Goal: Task Accomplishment & Management: Manage account settings

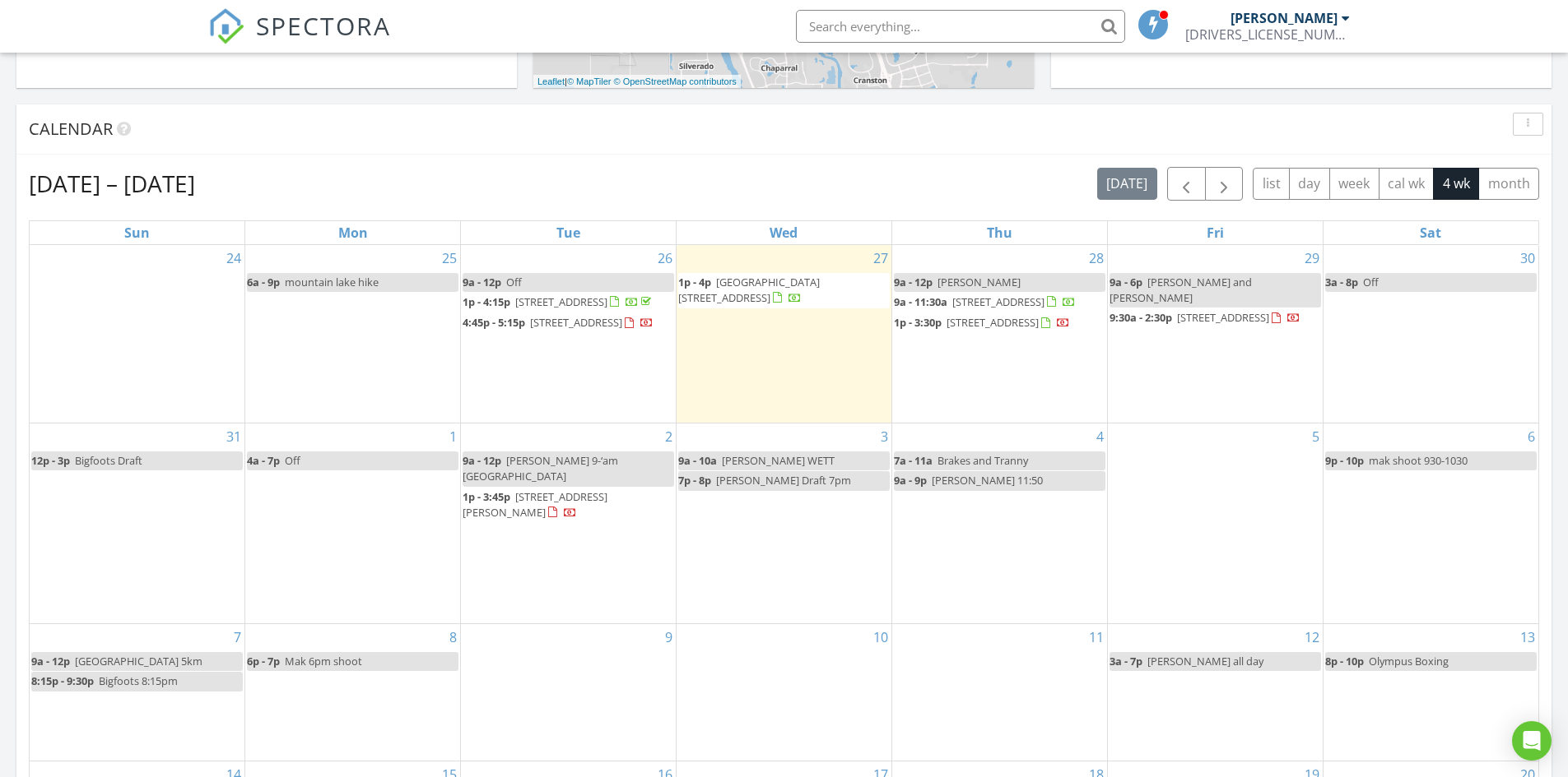
scroll to position [658, 0]
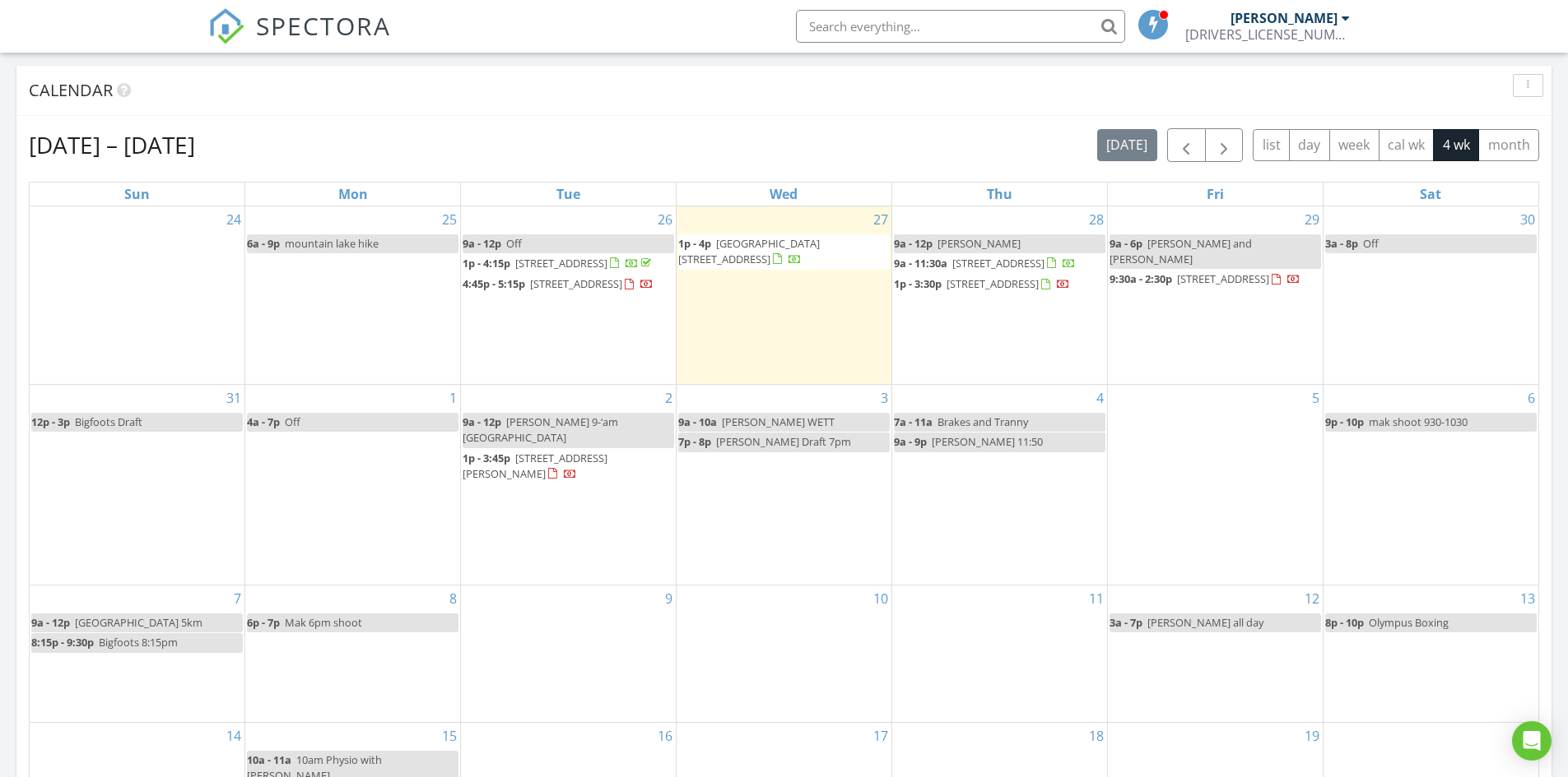
click at [575, 291] on span "[STREET_ADDRESS]" at bounding box center [576, 284] width 92 height 15
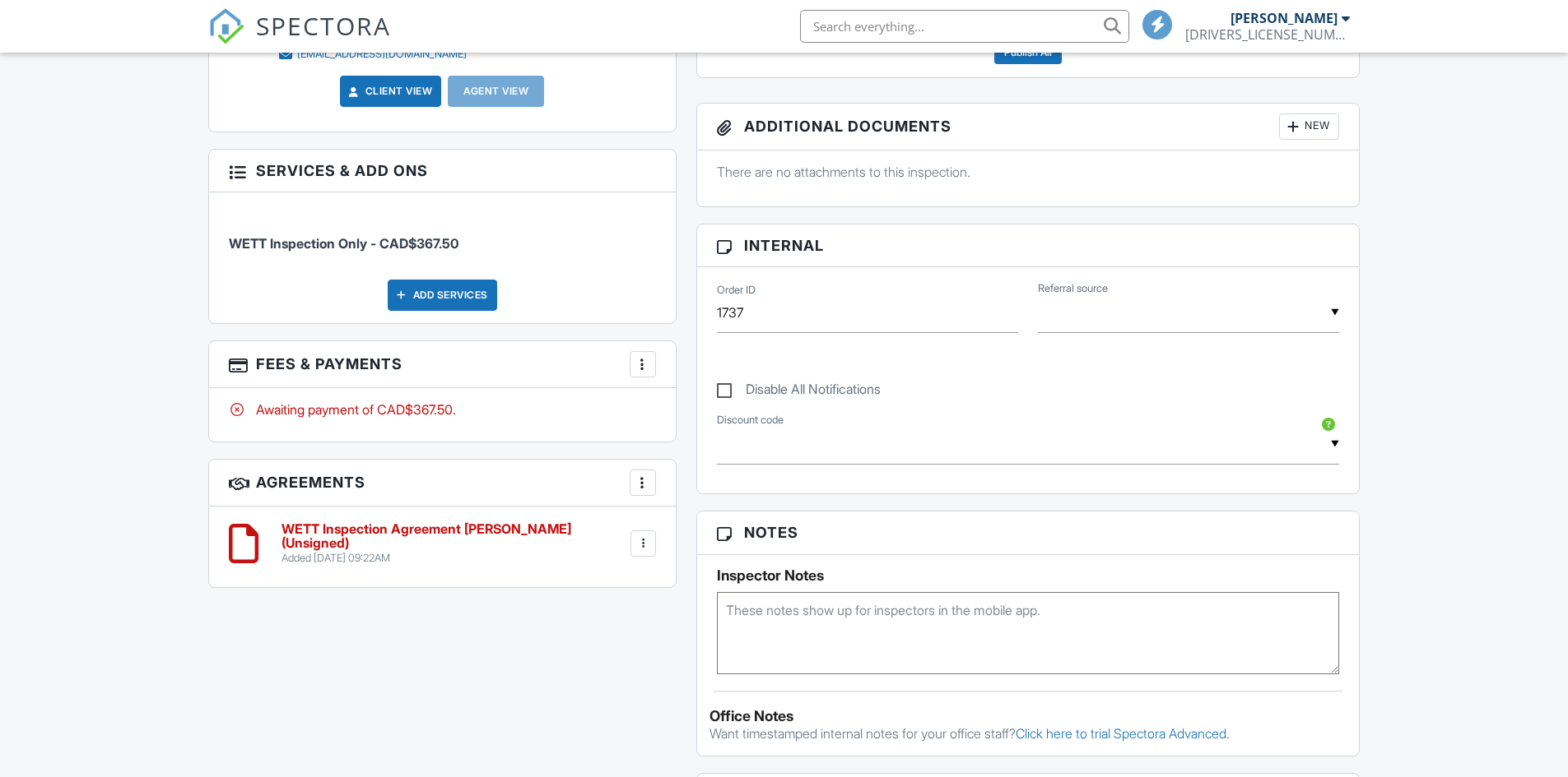
scroll to position [543, 0]
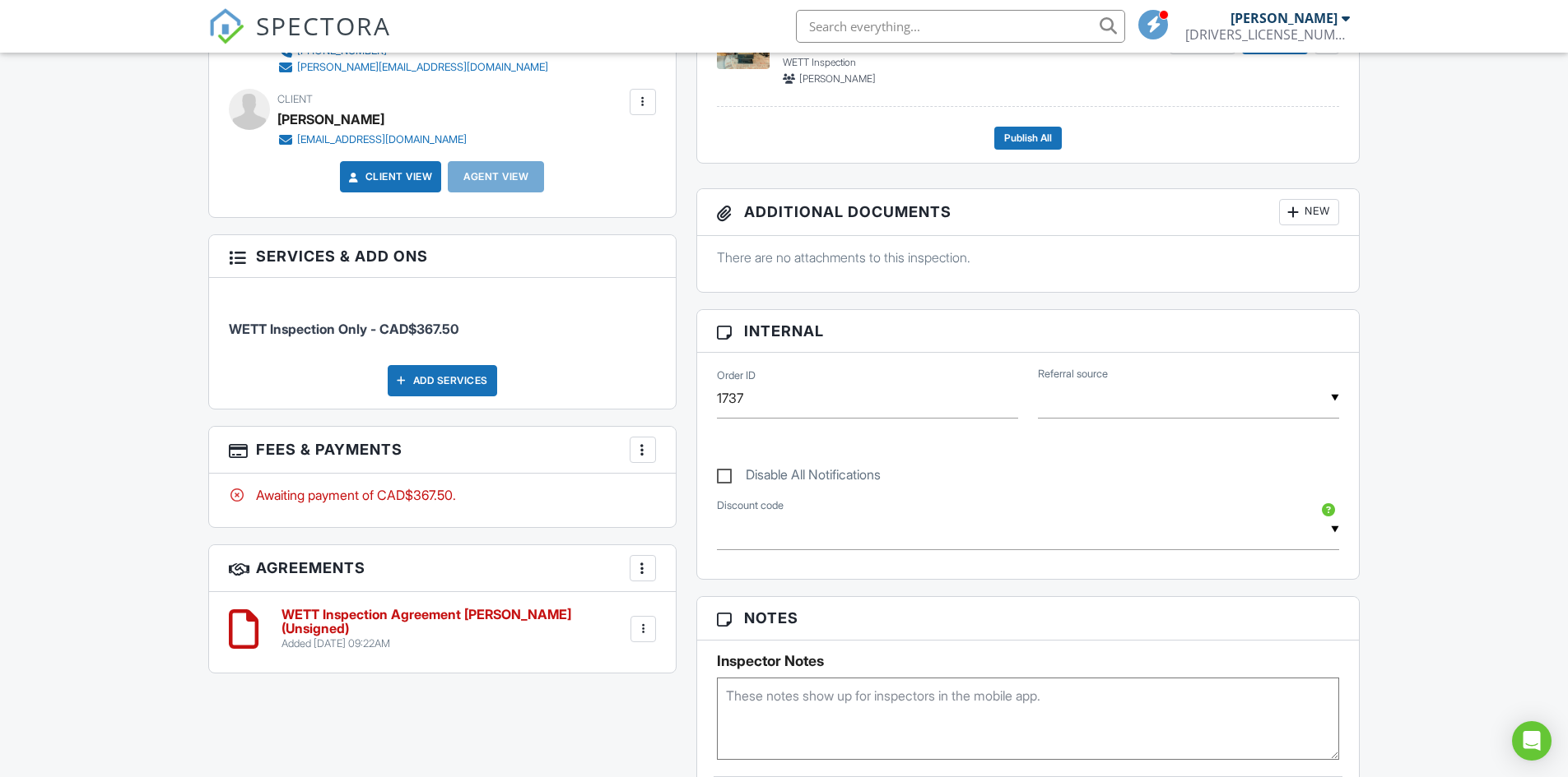
click at [641, 448] on div at bounding box center [642, 449] width 16 height 16
click at [112, 429] on div "Dashboard New Inspection Templates Metrics Automations Settings Unconfirmed Pay…" at bounding box center [784, 610] width 1568 height 2202
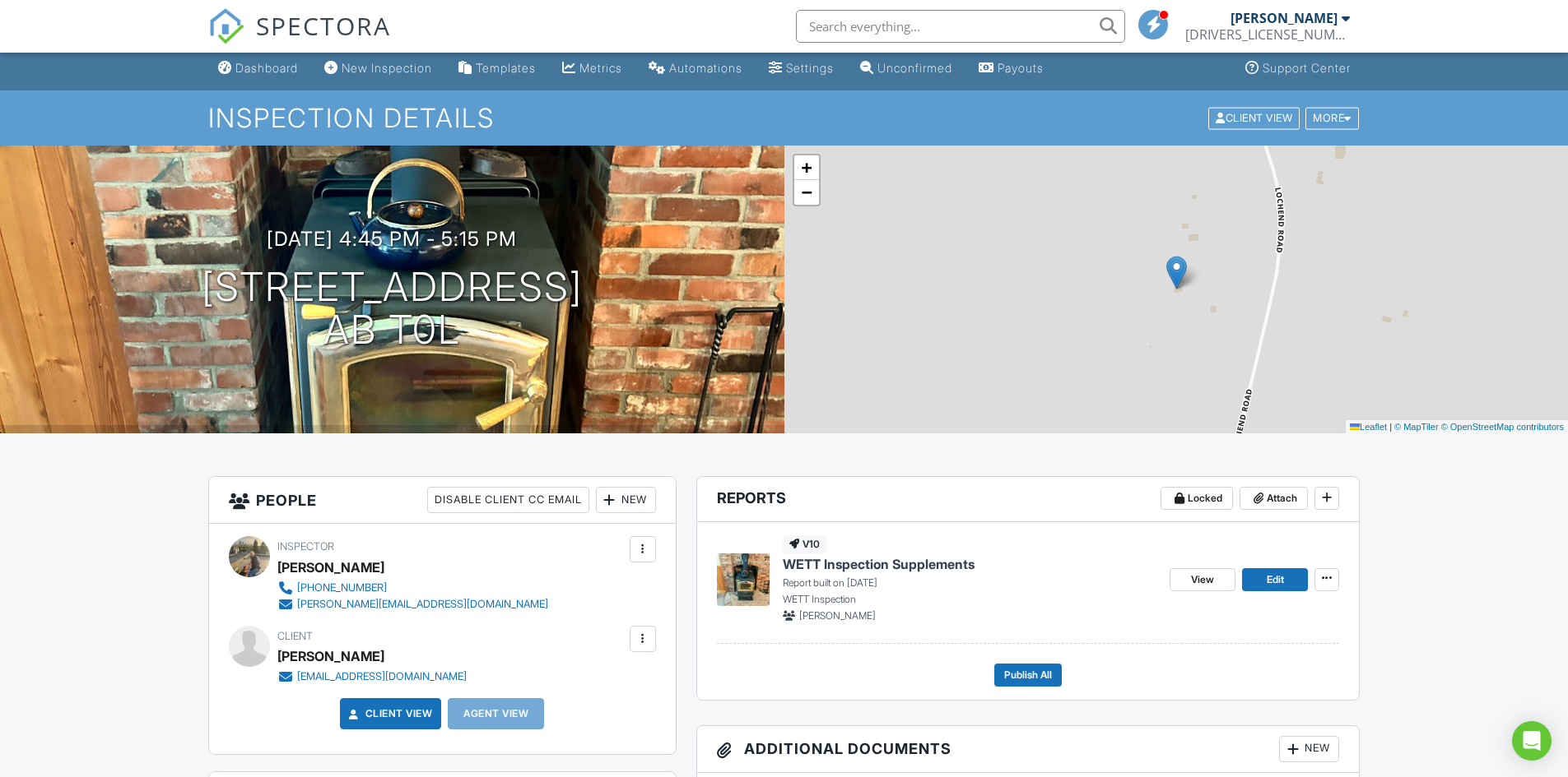
scroll to position [0, 0]
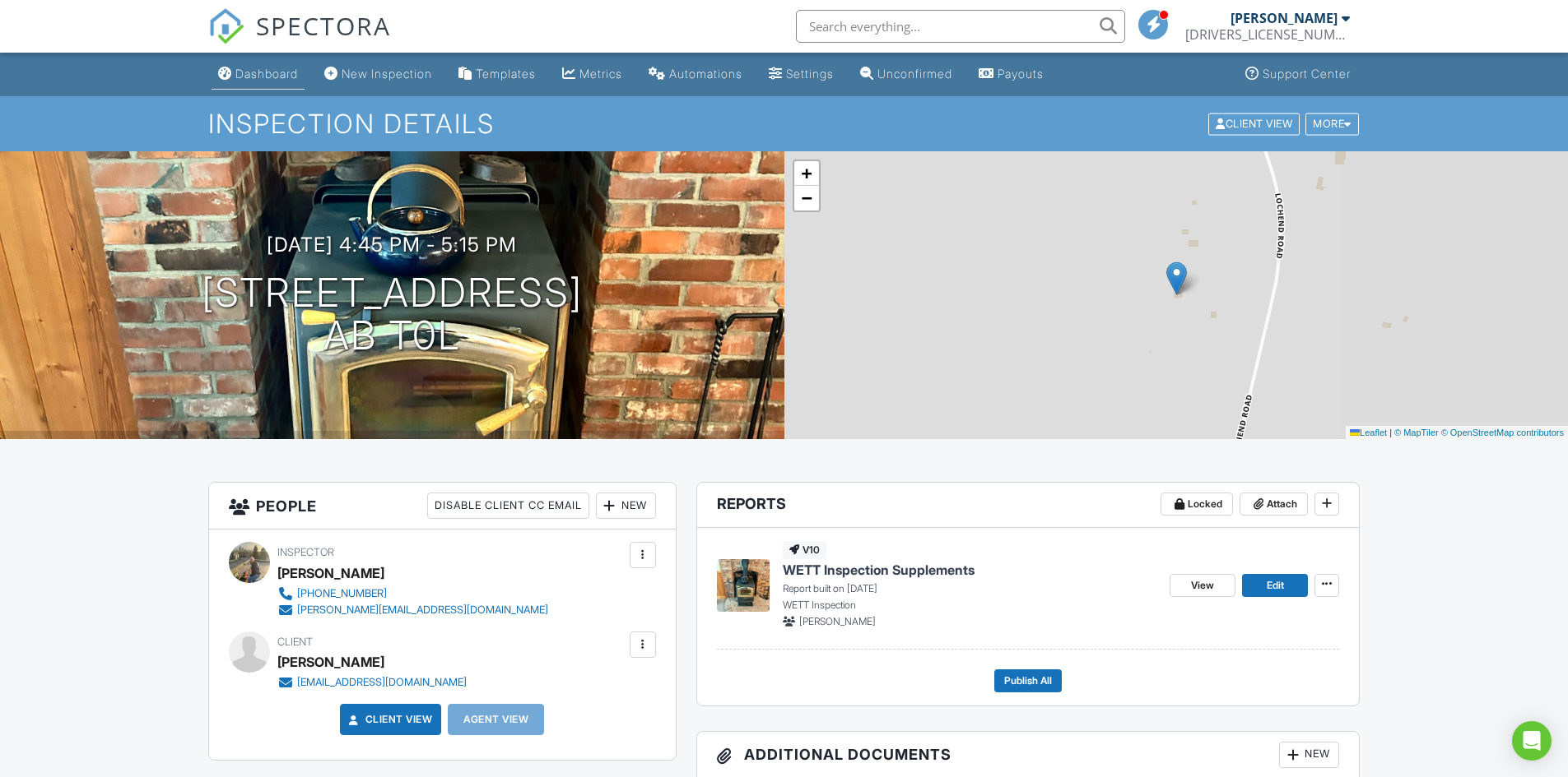
click at [274, 81] on link "Dashboard" at bounding box center [258, 74] width 93 height 30
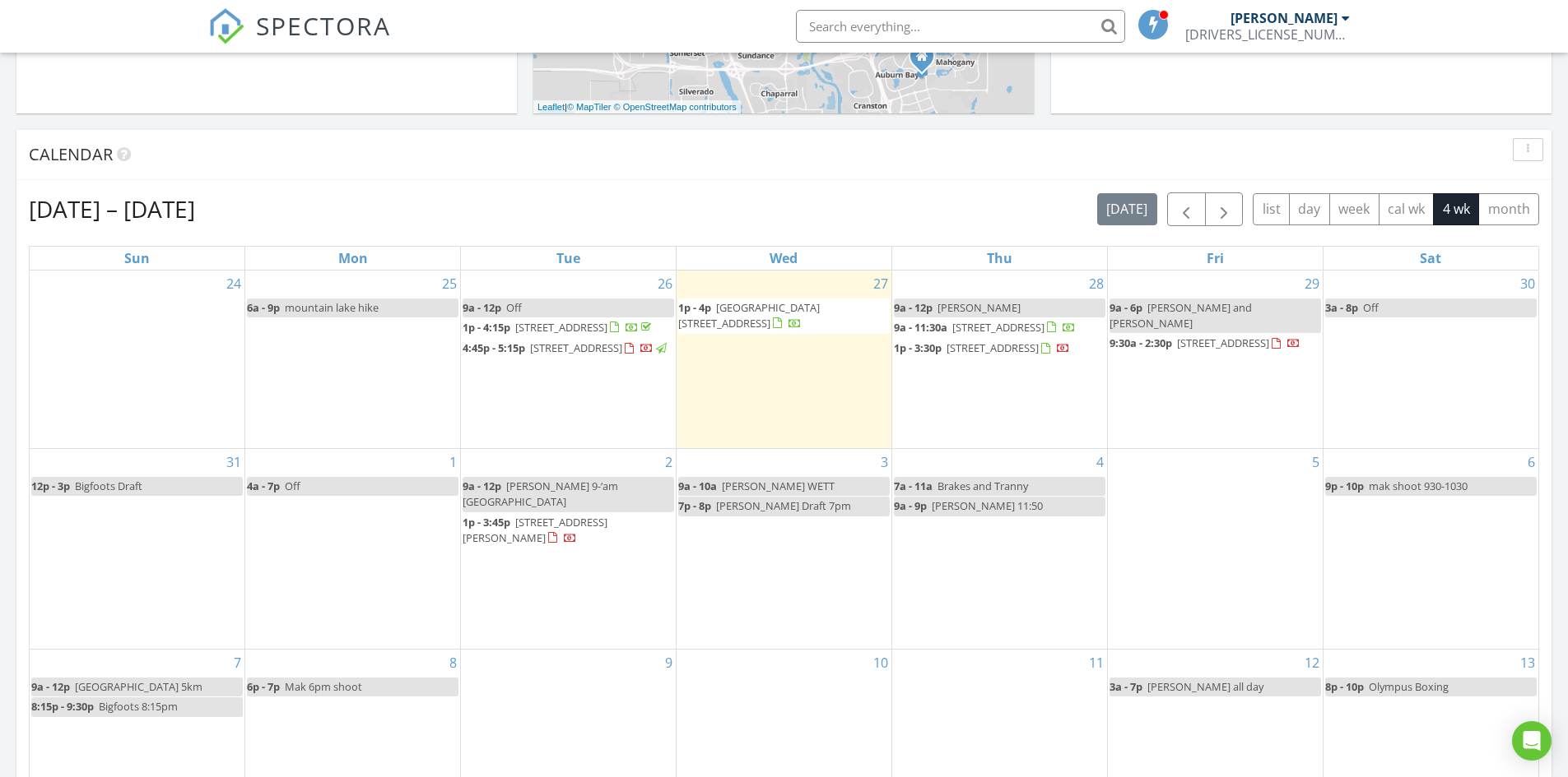
scroll to position [658, 0]
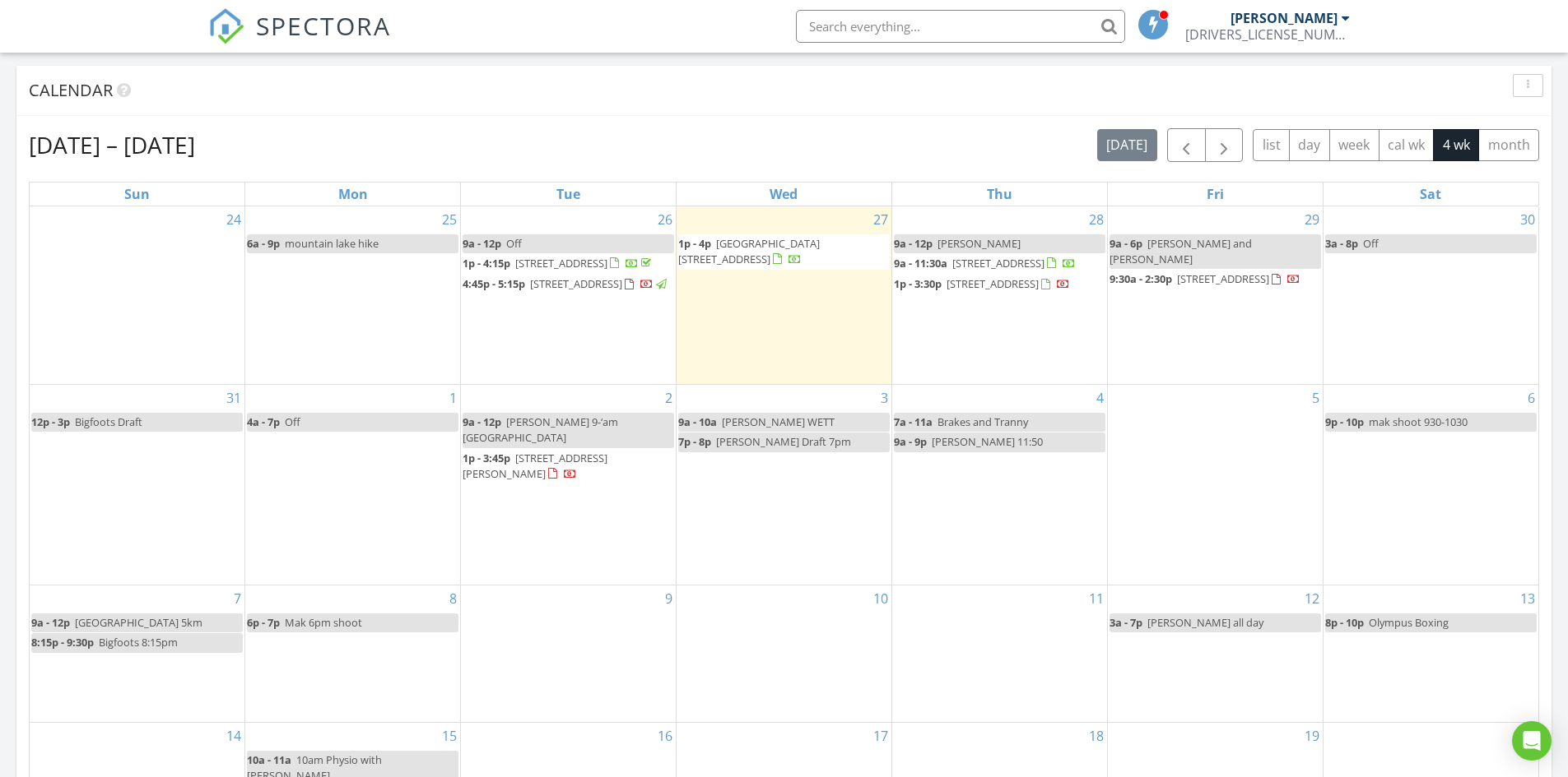
click at [589, 445] on span "[PERSON_NAME] 9-‘am [GEOGRAPHIC_DATA]" at bounding box center [540, 430] width 156 height 30
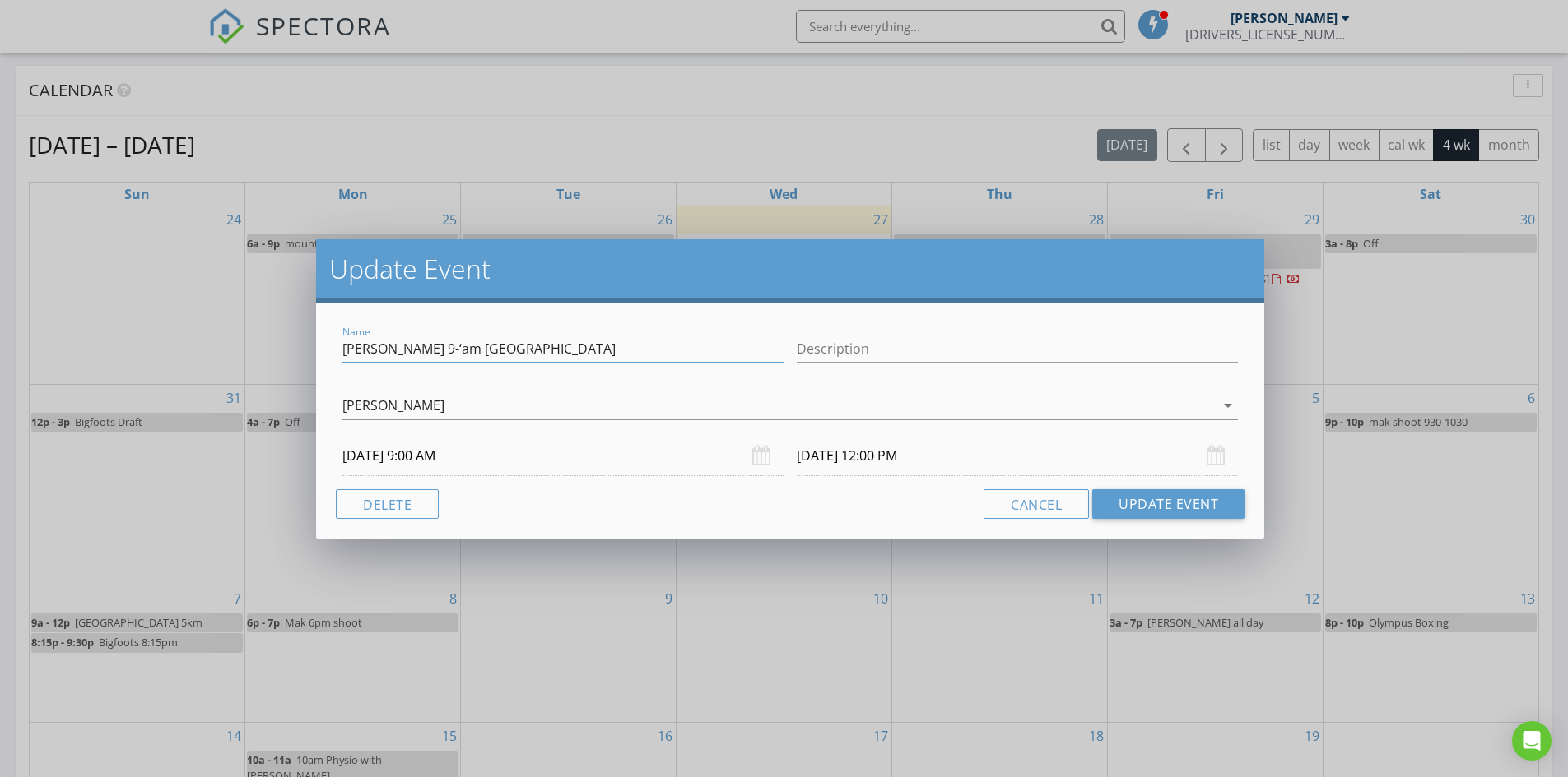
drag, startPoint x: 440, startPoint y: 350, endPoint x: 254, endPoint y: 346, distance: 186.0
click at [254, 346] on div "Update Event Name Katherine 9-‘am new Brighton Description Kyle Goudie arrow_dr…" at bounding box center [784, 388] width 1568 height 777
type input "Karolina new Brighton"
click at [1122, 500] on button "Update Event" at bounding box center [1168, 504] width 152 height 29
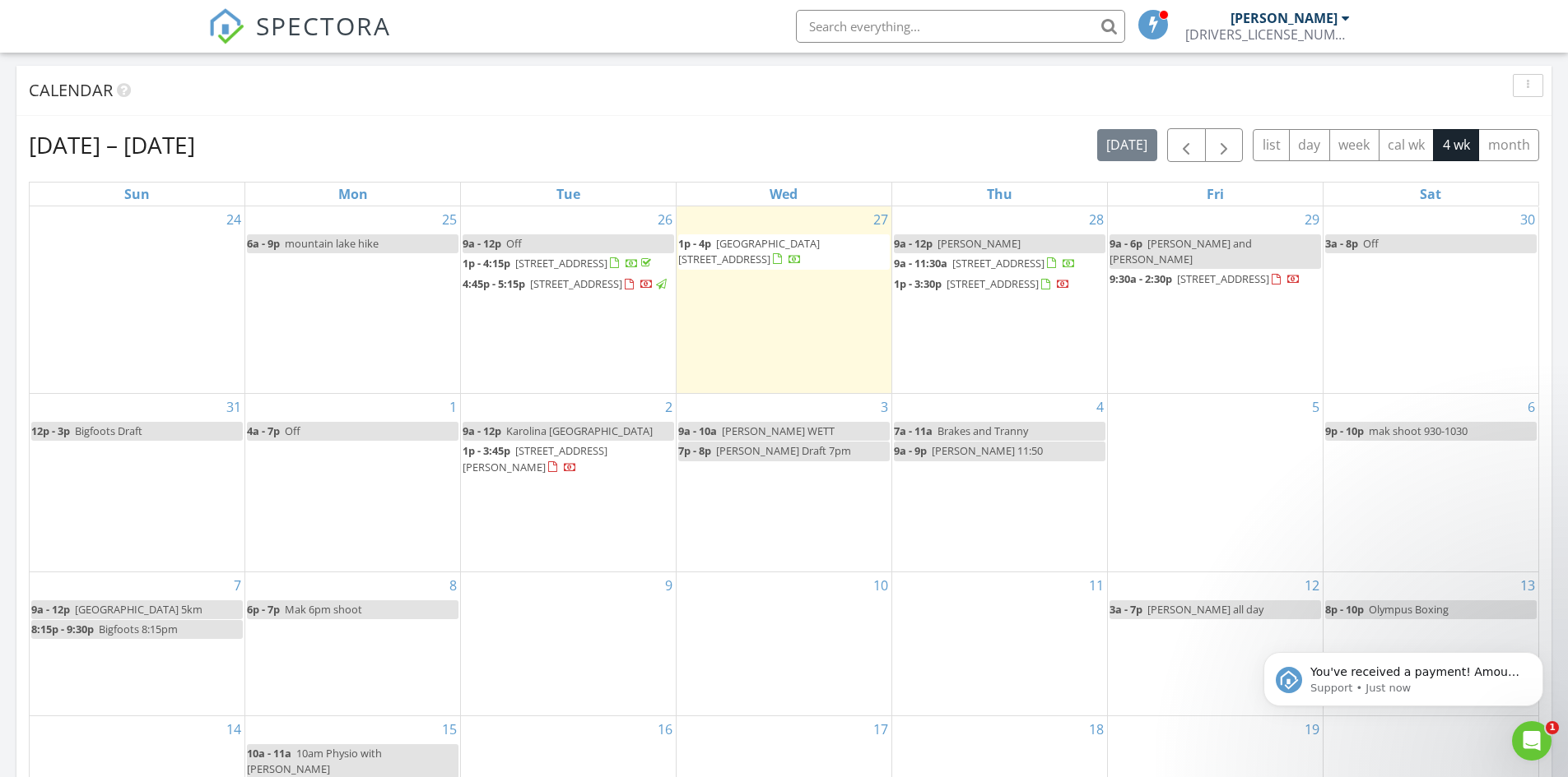
scroll to position [0, 0]
click at [1414, 677] on p "You've received a payment! Amount CAD$367.50 Fee CAD$0.00 Net CAD$367.50 Transa…" at bounding box center [1416, 672] width 212 height 16
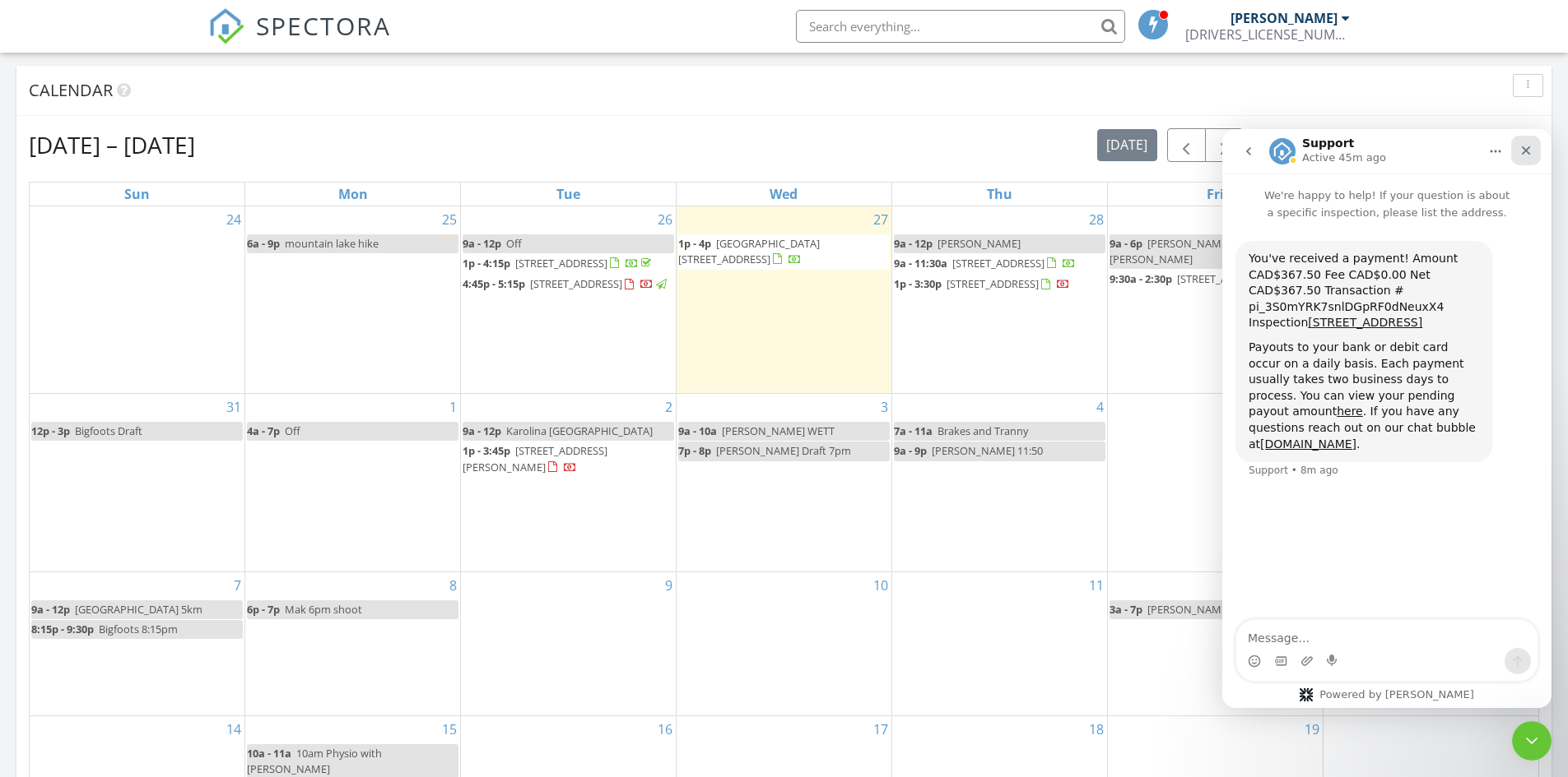
click at [1529, 145] on icon "Close" at bounding box center [1526, 151] width 13 height 13
